Goal: Task Accomplishment & Management: Manage account settings

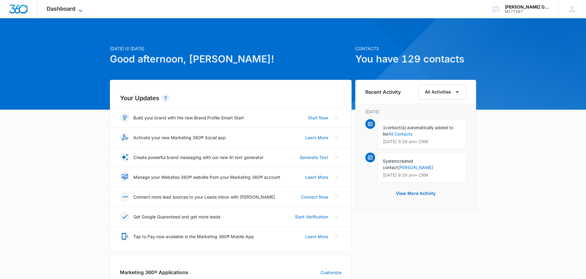
click at [65, 9] on span "Dashboard" at bounding box center [61, 8] width 29 height 6
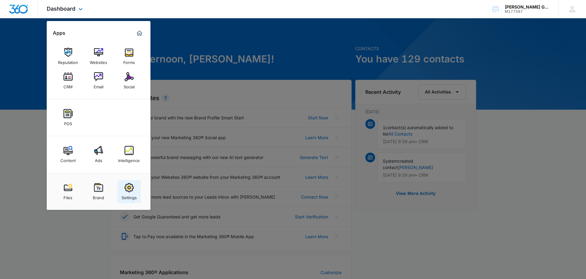
click at [130, 189] on img at bounding box center [128, 187] width 9 height 9
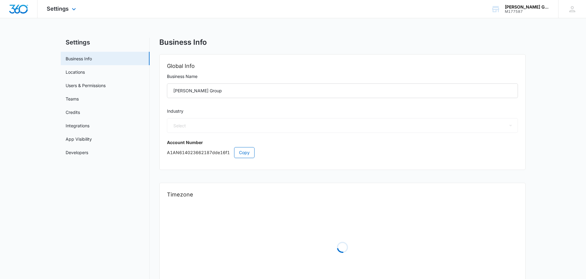
select select "35"
select select "US"
select select "America/[GEOGRAPHIC_DATA]"
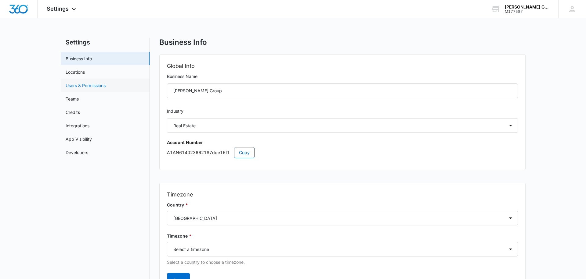
click at [84, 84] on link "Users & Permissions" at bounding box center [86, 85] width 40 height 6
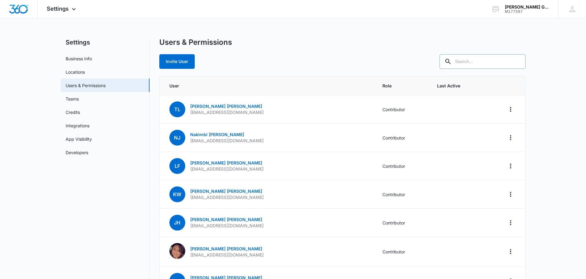
click at [476, 61] on input "text" at bounding box center [482, 61] width 86 height 15
type input "[PERSON_NAME]"
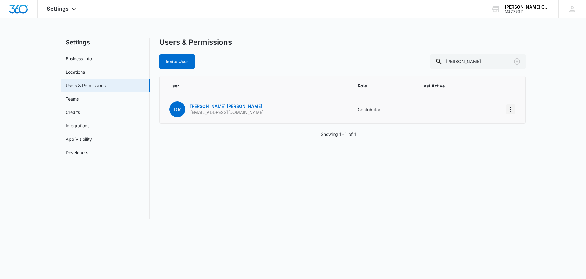
click at [509, 111] on icon "Actions" at bounding box center [510, 109] width 7 height 7
click at [483, 135] on div "Remove User" at bounding box center [479, 136] width 41 height 4
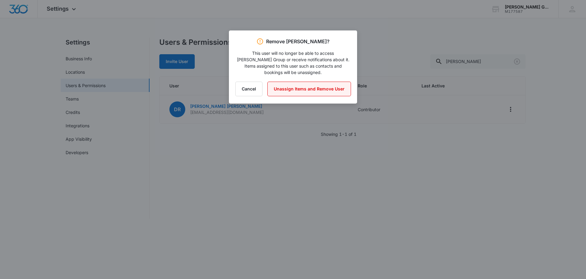
click at [303, 84] on button "Unassign Items and Remove User" at bounding box center [309, 89] width 84 height 15
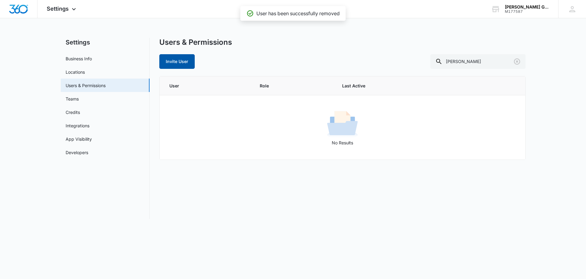
click at [185, 62] on button "Invite User" at bounding box center [176, 61] width 35 height 15
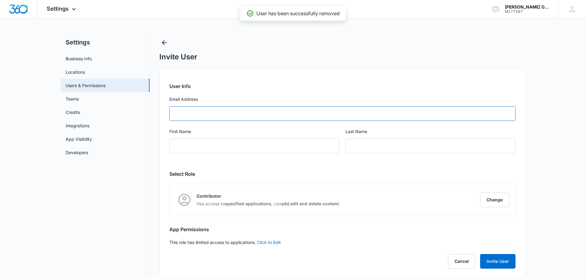
click at [191, 117] on input "Email Address" at bounding box center [342, 113] width 346 height 15
type input "[EMAIL_ADDRESS][DOMAIN_NAME]"
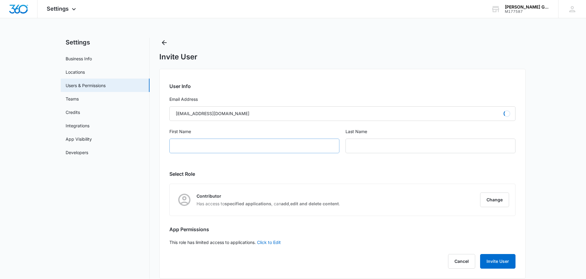
type input "[PERSON_NAME]"
click at [207, 143] on div "[PERSON_NAME]" at bounding box center [254, 146] width 170 height 15
click at [508, 262] on button "Invite User" at bounding box center [497, 261] width 35 height 15
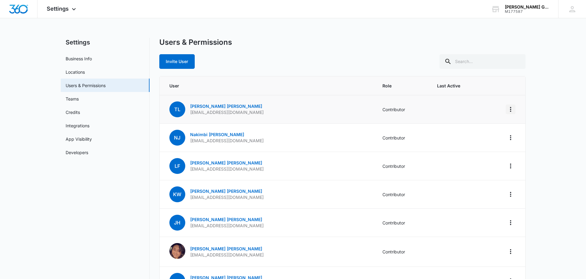
click at [511, 109] on icon "Actions" at bounding box center [510, 109] width 7 height 7
click at [477, 134] on div "Remove User" at bounding box center [479, 136] width 41 height 4
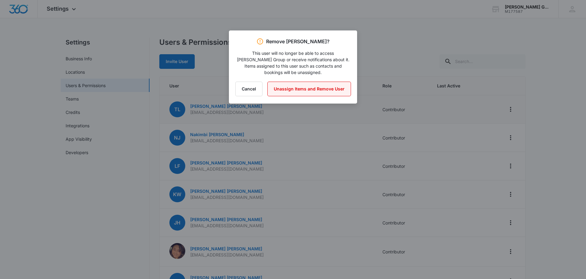
click at [300, 82] on button "Unassign Items and Remove User" at bounding box center [309, 89] width 84 height 15
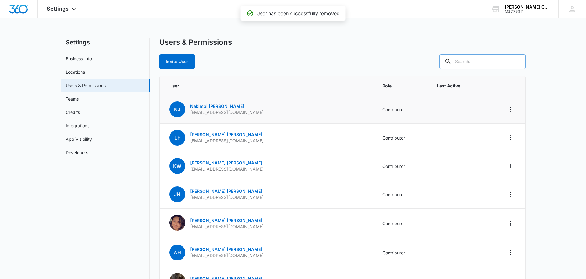
click at [475, 61] on input "text" at bounding box center [482, 61] width 86 height 15
click at [174, 63] on button "Invite User" at bounding box center [176, 61] width 35 height 15
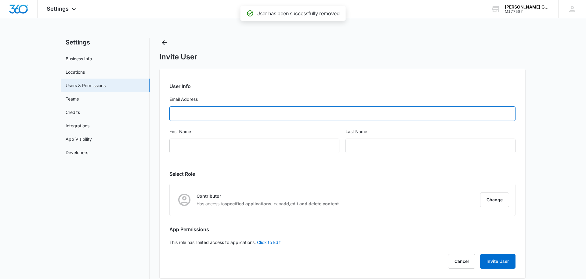
click at [195, 111] on input "Email Address" at bounding box center [342, 113] width 346 height 15
type input "[EMAIL_ADDRESS][DOMAIN_NAME]"
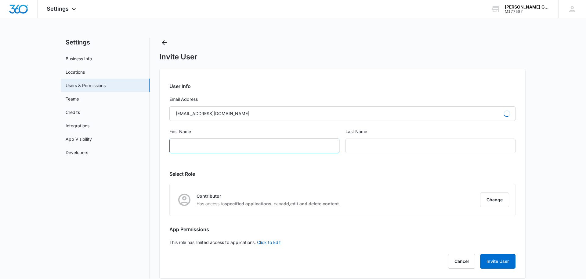
click at [206, 146] on input "First Name" at bounding box center [254, 146] width 170 height 15
type input "[PERSON_NAME]"
click at [495, 262] on button "Invite User" at bounding box center [497, 261] width 35 height 15
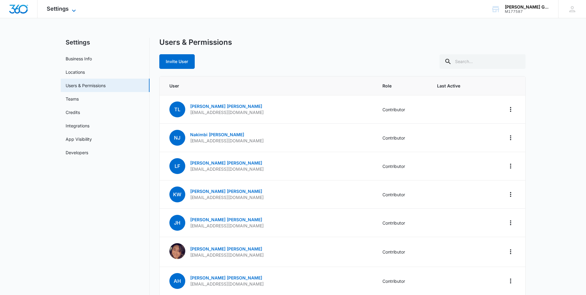
click at [54, 8] on span "Settings" at bounding box center [58, 8] width 22 height 6
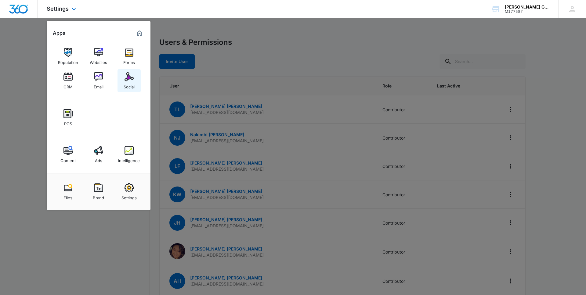
click at [131, 78] on img at bounding box center [128, 76] width 9 height 9
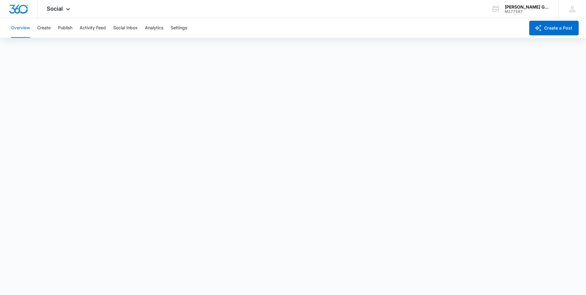
scroll to position [2, 0]
click at [45, 27] on button "Create" at bounding box center [43, 28] width 13 height 20
click at [17, 25] on button "Overview" at bounding box center [20, 28] width 19 height 20
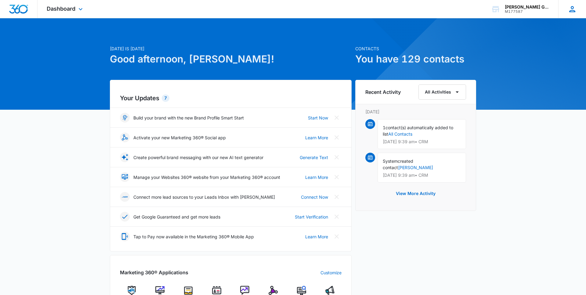
click at [570, 8] on icon at bounding box center [571, 9] width 9 height 9
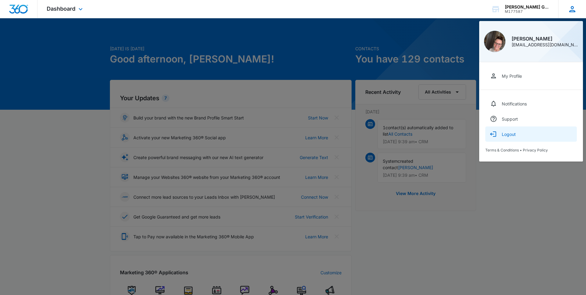
click at [509, 135] on div "Logout" at bounding box center [508, 134] width 14 height 5
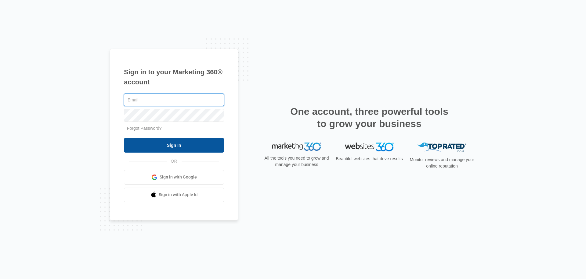
type input "[EMAIL_ADDRESS][DOMAIN_NAME]"
click at [173, 144] on input "Sign In" at bounding box center [174, 145] width 100 height 15
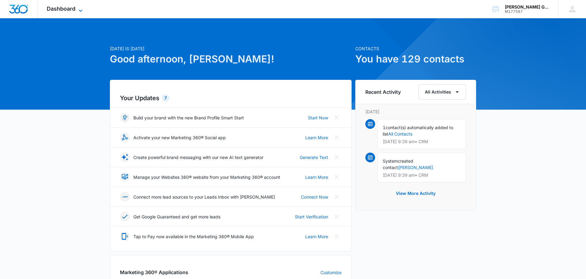
click at [69, 10] on span "Dashboard" at bounding box center [61, 8] width 29 height 6
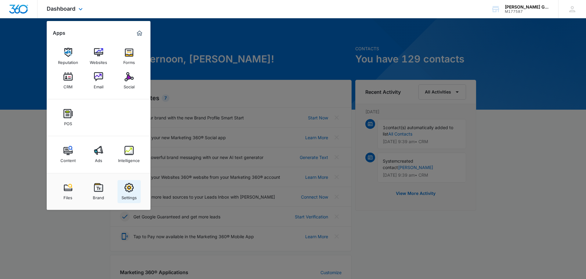
click at [129, 188] on img at bounding box center [128, 187] width 9 height 9
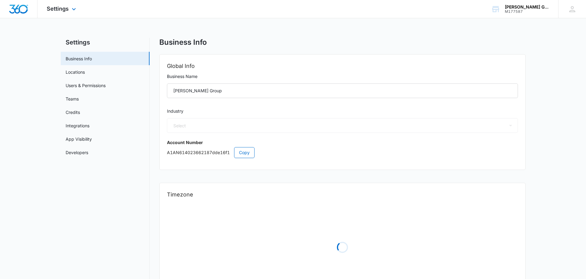
select select "35"
select select "US"
select select "America/[GEOGRAPHIC_DATA]"
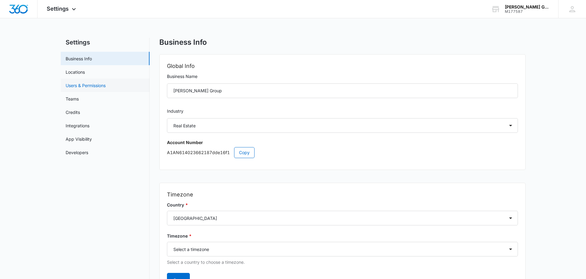
click at [90, 83] on link "Users & Permissions" at bounding box center [86, 85] width 40 height 6
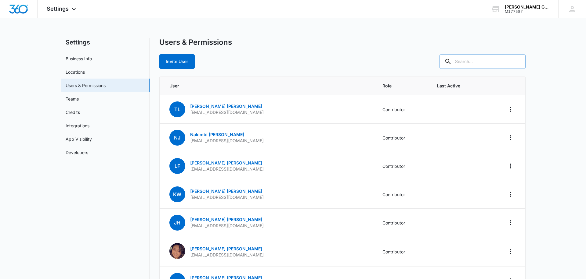
click at [481, 59] on input "text" at bounding box center [482, 61] width 86 height 15
type input "Christian"
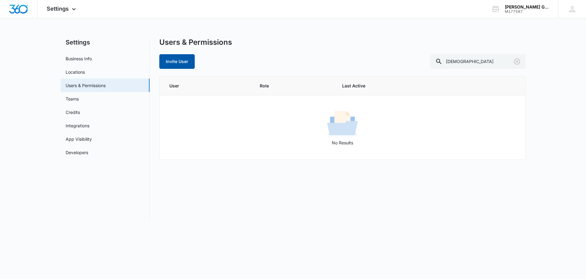
click at [182, 63] on button "Invite User" at bounding box center [176, 61] width 35 height 15
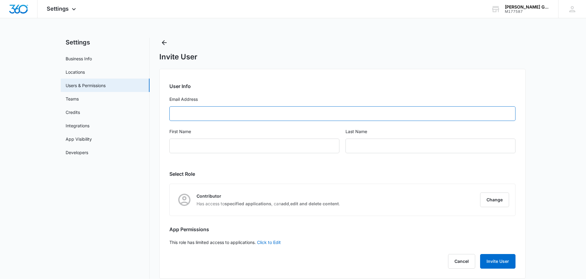
click at [183, 112] on input "Email Address" at bounding box center [342, 113] width 346 height 15
type input "cglover@wogangroup.com"
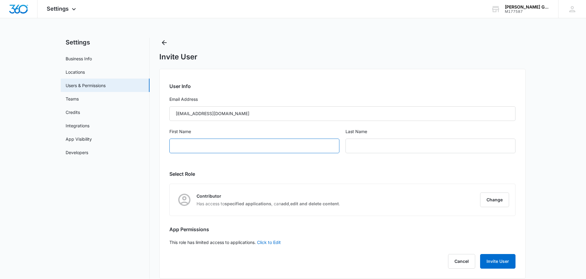
click at [183, 147] on input "First Name" at bounding box center [254, 146] width 170 height 15
type input "Christian"
type input "Glover"
click at [498, 263] on button "Invite User" at bounding box center [497, 261] width 35 height 15
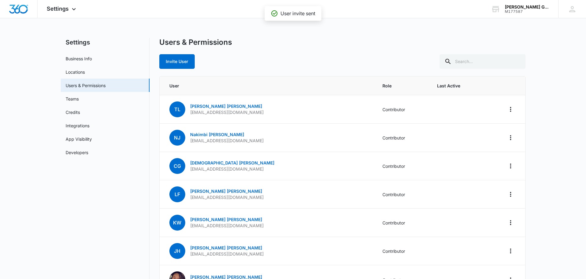
click at [482, 50] on div "Users & Permissions Invite User" at bounding box center [342, 53] width 366 height 31
click at [480, 58] on input "text" at bounding box center [482, 61] width 86 height 15
type input "Lettice"
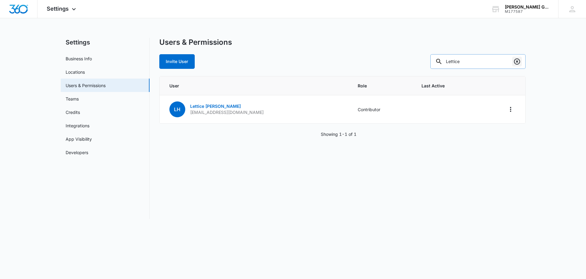
click at [518, 63] on icon "Clear" at bounding box center [516, 61] width 7 height 7
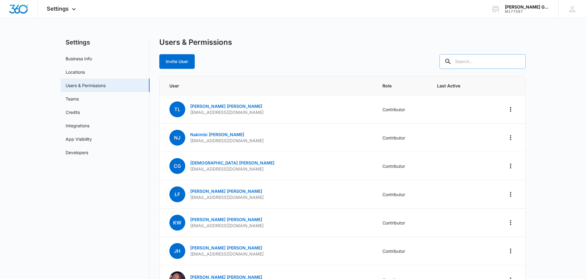
click at [482, 64] on input "text" at bounding box center [482, 61] width 86 height 15
type input "Christian"
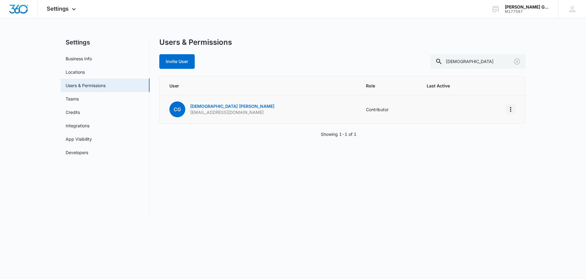
click at [511, 110] on icon "Actions" at bounding box center [510, 109] width 7 height 7
click at [17, 12] on img "Dashboard" at bounding box center [19, 9] width 20 height 9
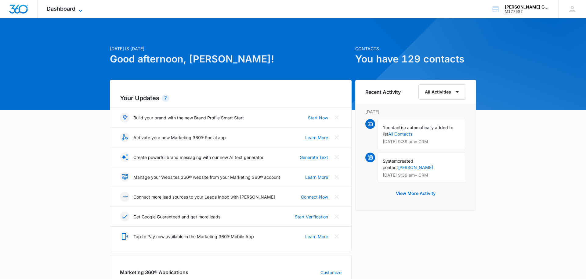
click at [62, 8] on span "Dashboard" at bounding box center [61, 8] width 29 height 6
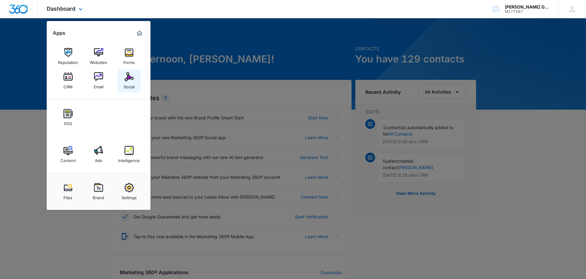
click at [130, 79] on img at bounding box center [128, 76] width 9 height 9
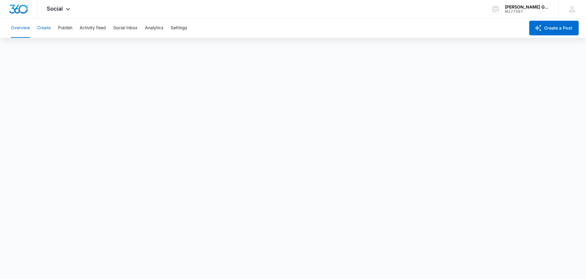
scroll to position [2, 0]
click at [66, 28] on button "Publish" at bounding box center [65, 28] width 14 height 20
click at [44, 28] on button "Create" at bounding box center [43, 28] width 13 height 20
click at [17, 28] on button "Overview" at bounding box center [20, 28] width 19 height 20
click at [22, 29] on button "Overview" at bounding box center [20, 28] width 19 height 20
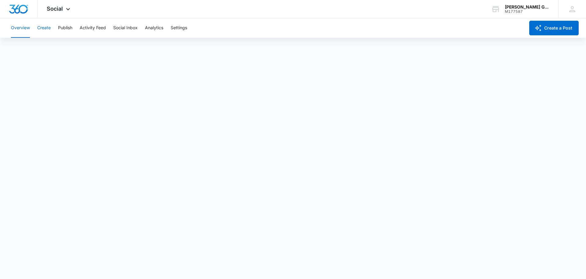
click at [44, 27] on button "Create" at bounding box center [43, 28] width 13 height 20
click at [15, 28] on button "Overview" at bounding box center [20, 28] width 19 height 20
click at [64, 27] on button "Publish" at bounding box center [65, 28] width 14 height 20
click at [23, 26] on button "Overview" at bounding box center [20, 28] width 19 height 20
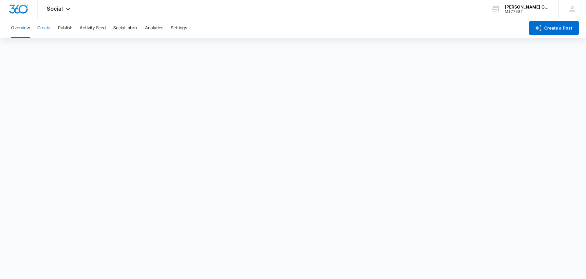
click at [43, 27] on button "Create" at bounding box center [43, 28] width 13 height 20
click at [61, 27] on button "Publish" at bounding box center [65, 28] width 14 height 20
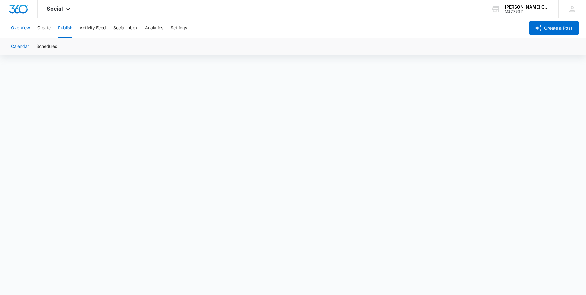
click at [22, 29] on button "Overview" at bounding box center [20, 28] width 19 height 20
click at [42, 28] on button "Create" at bounding box center [43, 28] width 13 height 20
click at [24, 29] on button "Overview" at bounding box center [20, 28] width 19 height 20
click at [24, 27] on button "Overview" at bounding box center [20, 28] width 19 height 20
click at [18, 27] on button "Overview" at bounding box center [20, 28] width 19 height 20
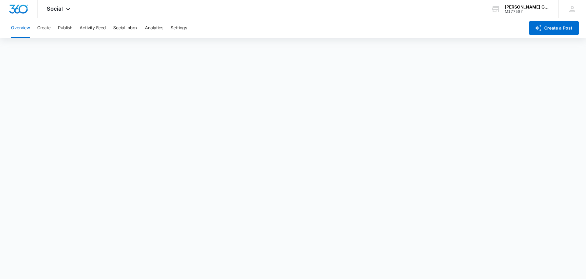
click at [21, 28] on button "Overview" at bounding box center [20, 28] width 19 height 20
click at [60, 28] on button "Publish" at bounding box center [65, 28] width 14 height 20
click at [40, 29] on button "Create" at bounding box center [43, 28] width 13 height 20
click at [63, 46] on button "Approvals" at bounding box center [59, 46] width 20 height 17
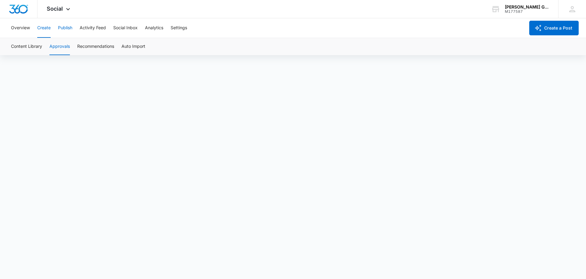
click at [69, 27] on button "Publish" at bounding box center [65, 28] width 14 height 20
click at [91, 29] on button "Activity Feed" at bounding box center [93, 28] width 26 height 20
click at [125, 27] on button "Social Inbox" at bounding box center [125, 28] width 24 height 20
click at [150, 28] on button "Analytics" at bounding box center [154, 28] width 18 height 20
click at [80, 46] on button "Community" at bounding box center [85, 46] width 23 height 17
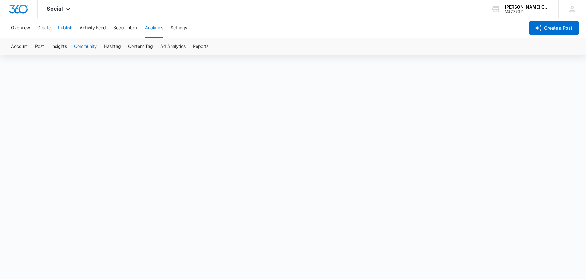
click at [60, 27] on button "Publish" at bounding box center [65, 28] width 14 height 20
click at [20, 25] on button "Overview" at bounding box center [20, 28] width 19 height 20
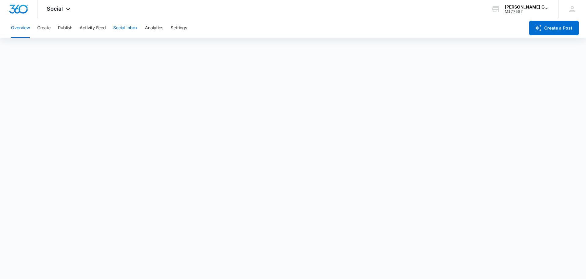
click at [122, 27] on button "Social Inbox" at bounding box center [125, 28] width 24 height 20
click at [92, 25] on button "Activity Feed" at bounding box center [93, 28] width 26 height 20
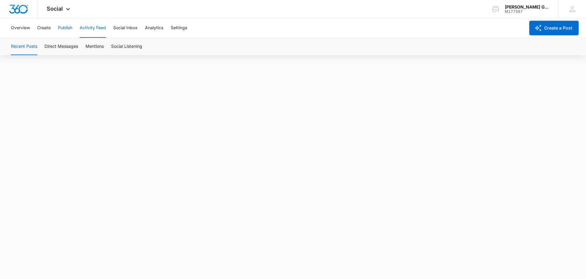
click at [65, 29] on button "Publish" at bounding box center [65, 28] width 14 height 20
click at [50, 47] on button "Schedules" at bounding box center [46, 46] width 21 height 17
click at [24, 46] on button "Calendar" at bounding box center [20, 46] width 18 height 17
click at [25, 29] on button "Overview" at bounding box center [20, 28] width 19 height 20
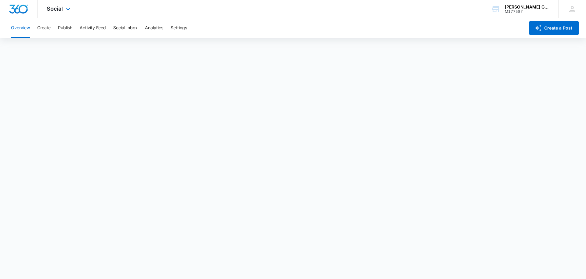
click at [62, 4] on div "Social Apps Reputation Websites Forms CRM Email Social POS Content Ads Intellig…" at bounding box center [59, 9] width 43 height 18
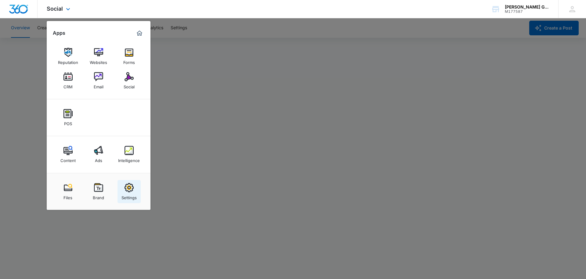
click at [129, 188] on img at bounding box center [128, 187] width 9 height 9
select select "35"
select select "US"
select select "America/[GEOGRAPHIC_DATA]"
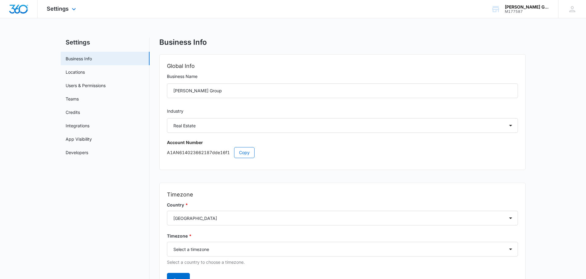
click at [23, 8] on img "Dashboard" at bounding box center [19, 9] width 20 height 9
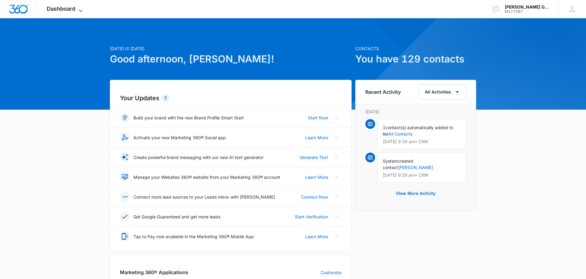
click at [67, 10] on span "Dashboard" at bounding box center [61, 8] width 29 height 6
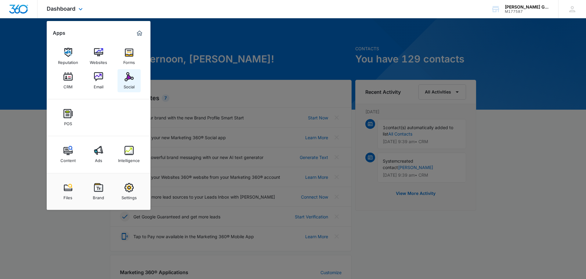
click at [128, 76] on img at bounding box center [128, 76] width 9 height 9
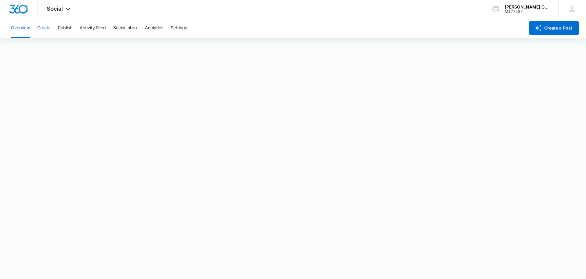
click at [47, 28] on button "Create" at bounding box center [43, 28] width 13 height 20
click at [66, 27] on button "Publish" at bounding box center [65, 28] width 14 height 20
click at [22, 28] on button "Overview" at bounding box center [20, 28] width 19 height 20
click at [25, 9] on img "Dashboard" at bounding box center [19, 9] width 20 height 9
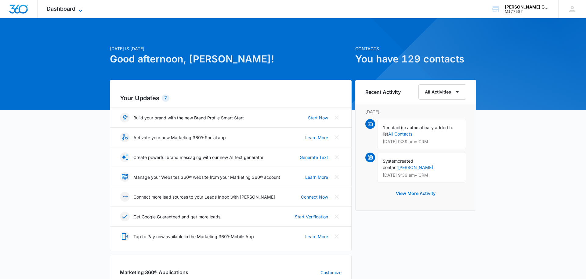
click at [69, 9] on span "Dashboard" at bounding box center [61, 8] width 29 height 6
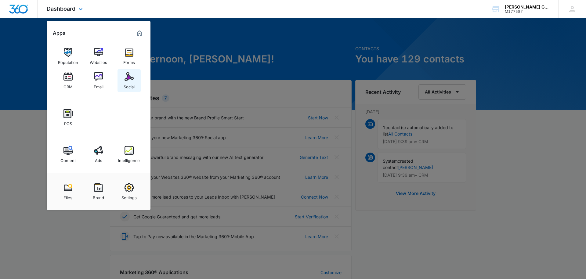
click at [129, 79] on img at bounding box center [128, 76] width 9 height 9
